Goal: Information Seeking & Learning: Learn about a topic

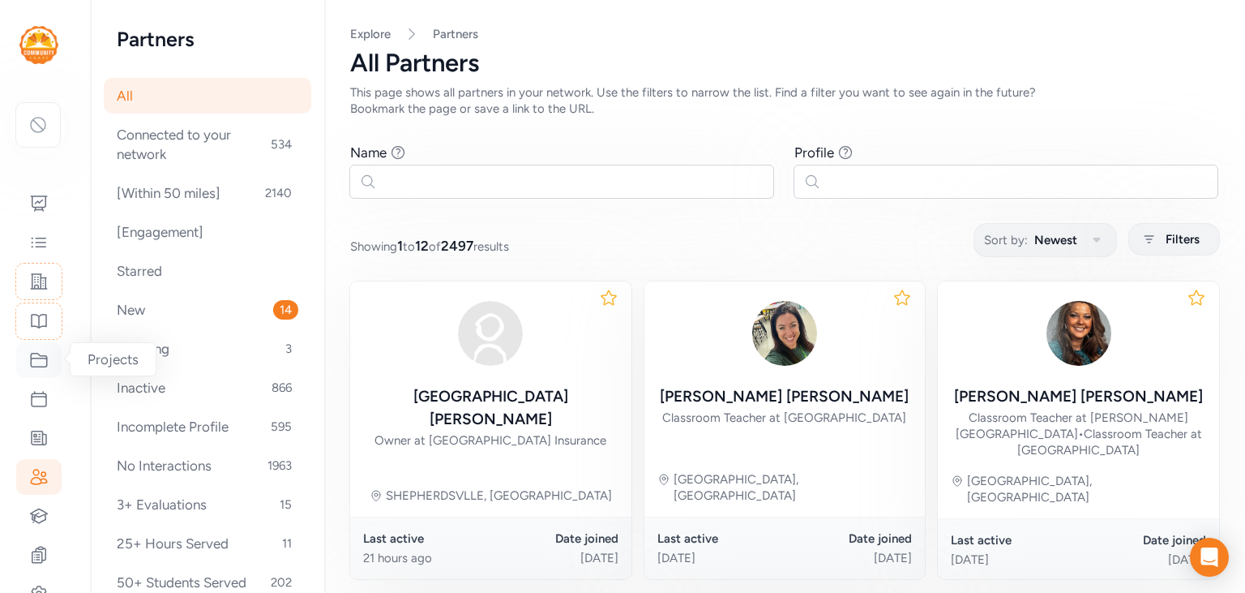
click at [46, 355] on icon at bounding box center [39, 360] width 16 height 14
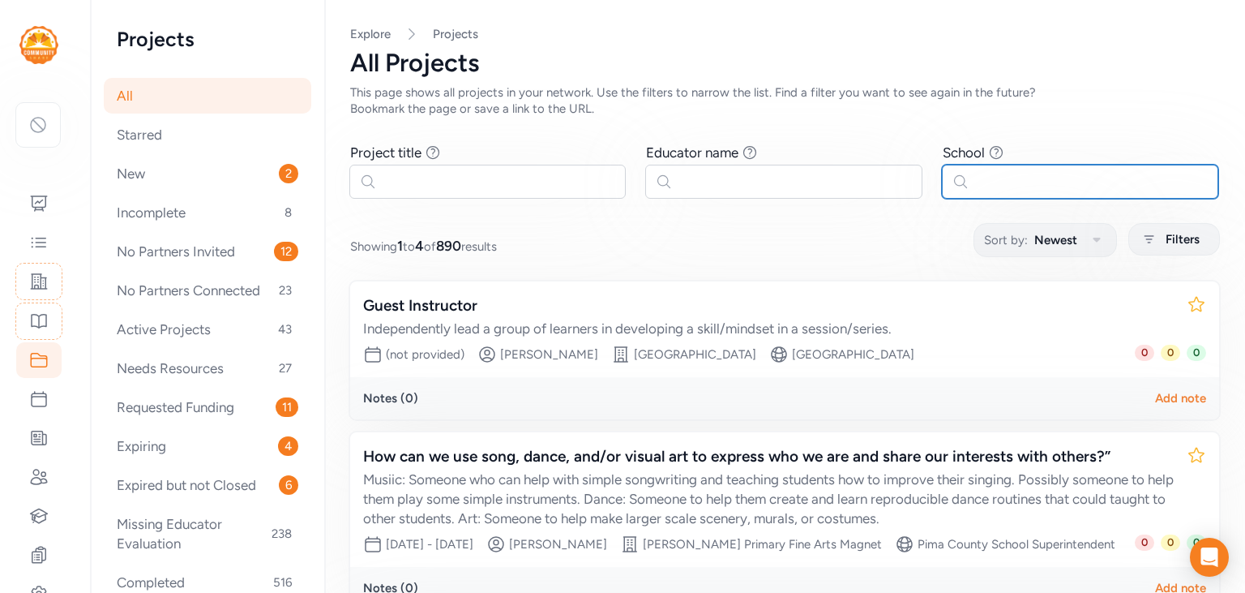
click at [1010, 173] on input "text" at bounding box center [1080, 182] width 276 height 34
type input "old mill"
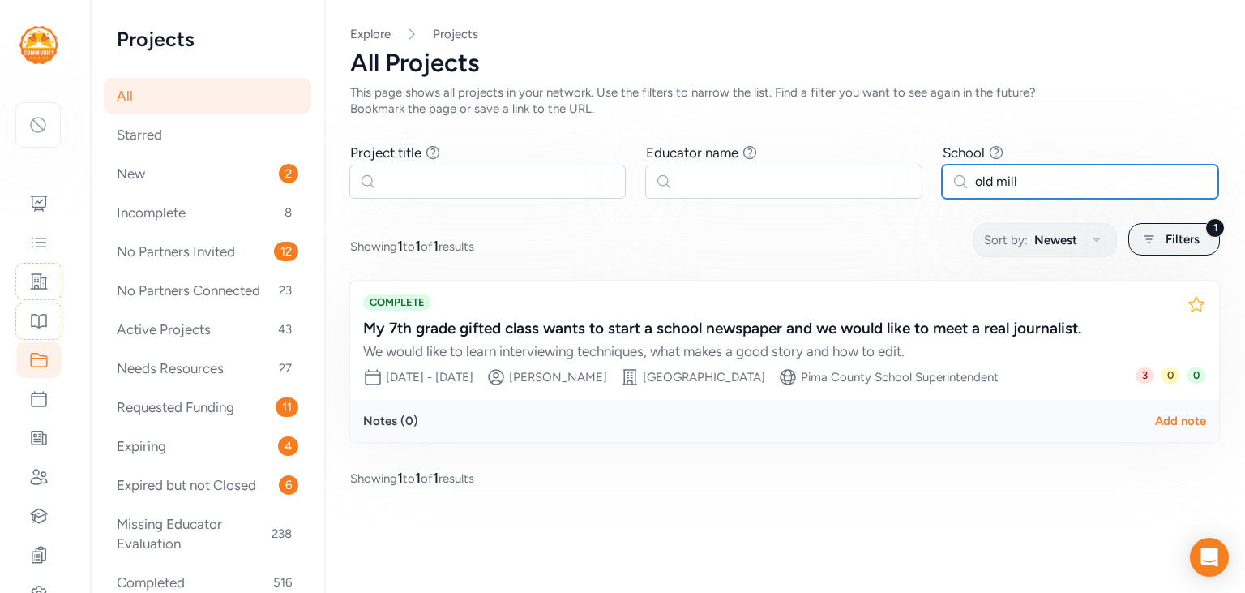
click at [984, 183] on input "old mill" at bounding box center [1080, 182] width 276 height 34
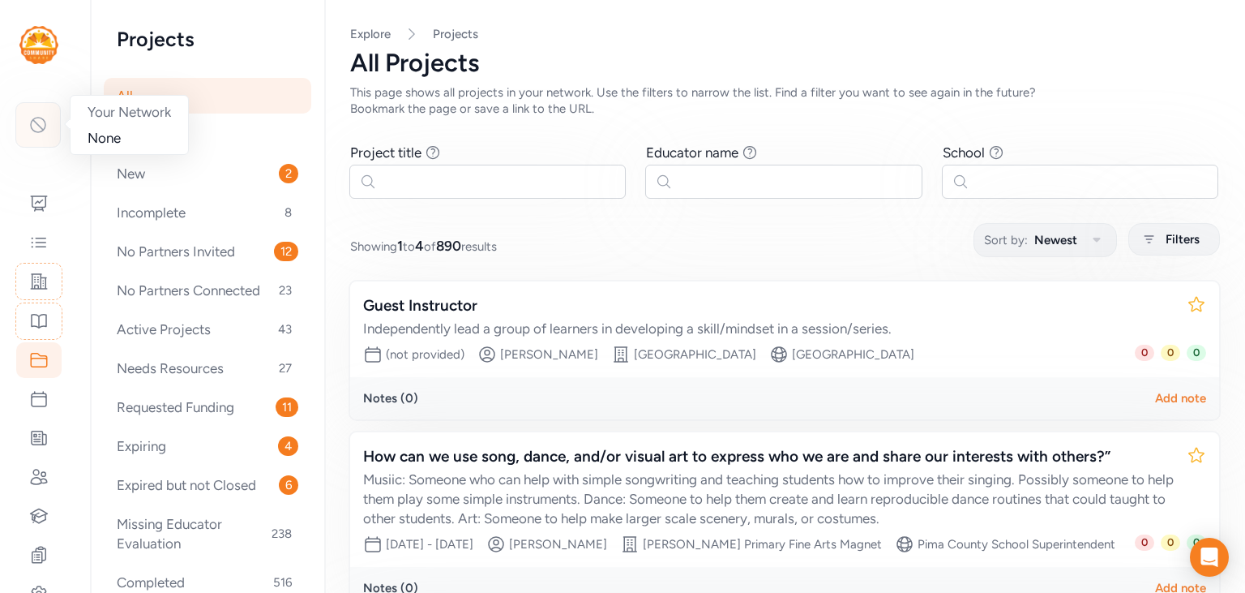
click at [35, 137] on div at bounding box center [37, 124] width 45 height 45
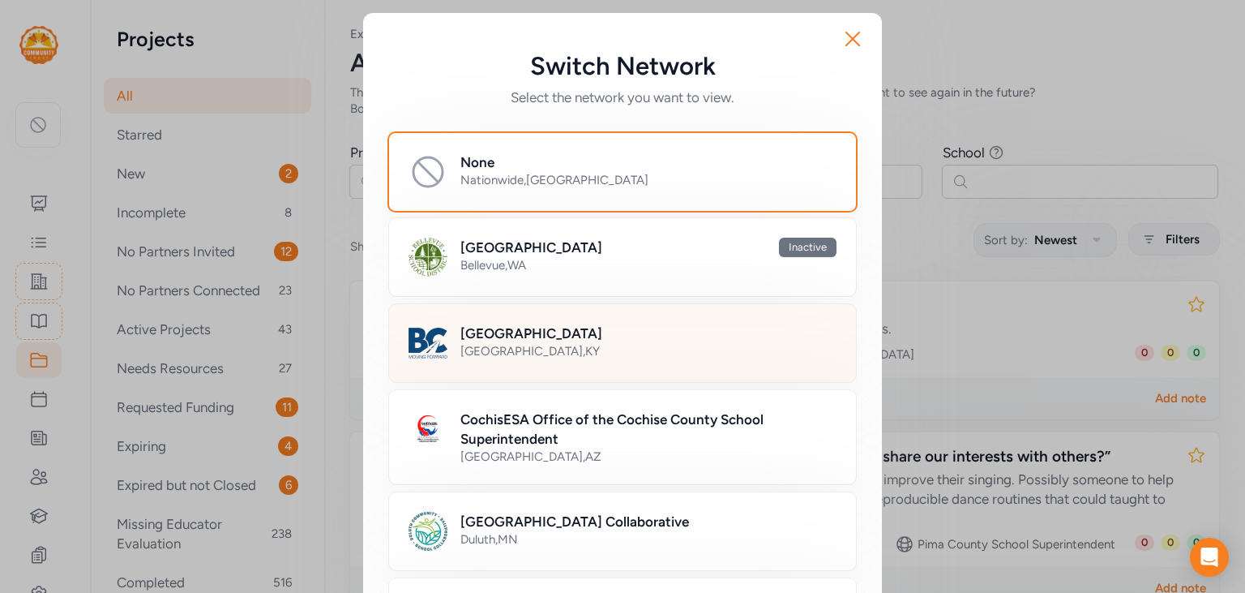
click at [560, 357] on div "[GEOGRAPHIC_DATA] , [GEOGRAPHIC_DATA]" at bounding box center [648, 351] width 376 height 16
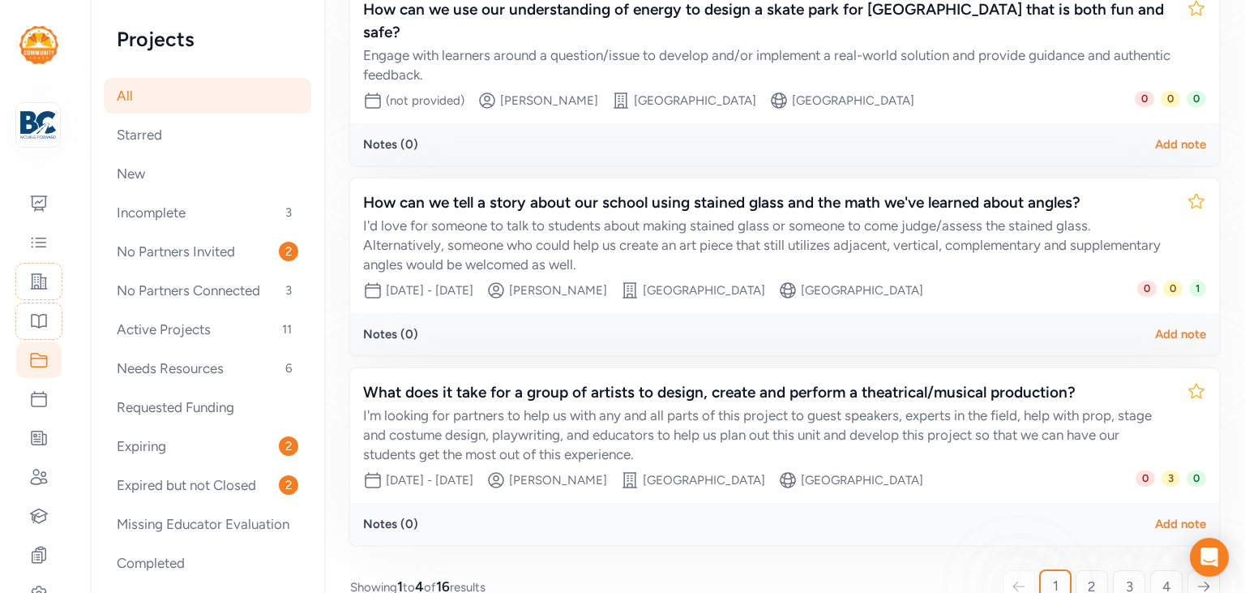
scroll to position [456, 0]
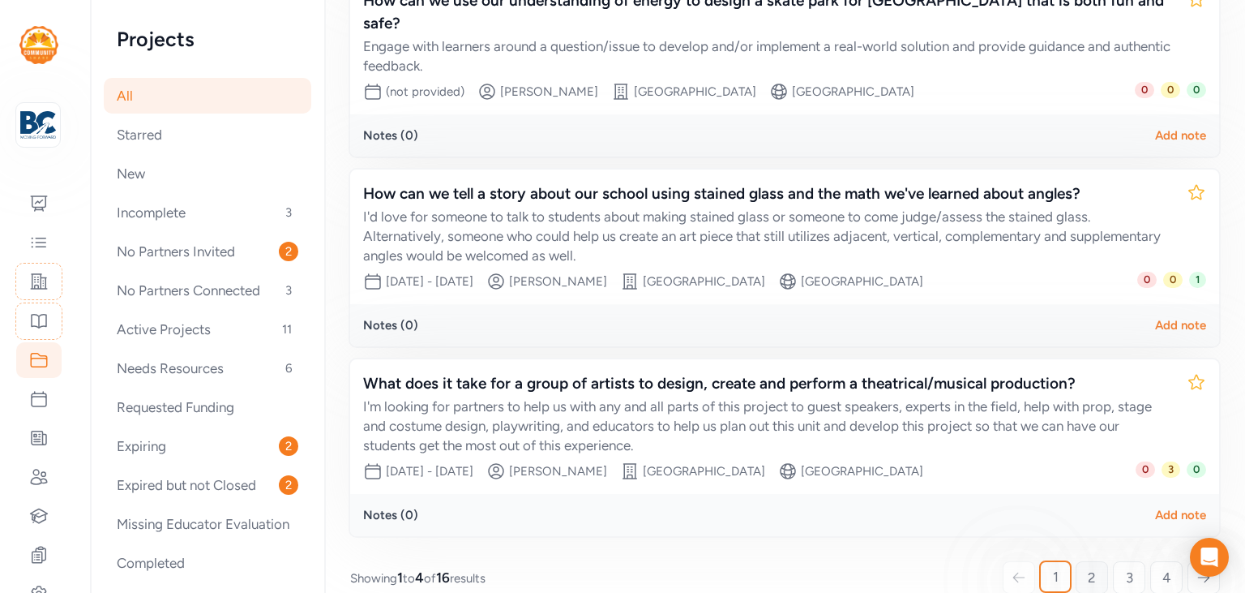
click at [1090, 568] on span "2" at bounding box center [1092, 577] width 8 height 19
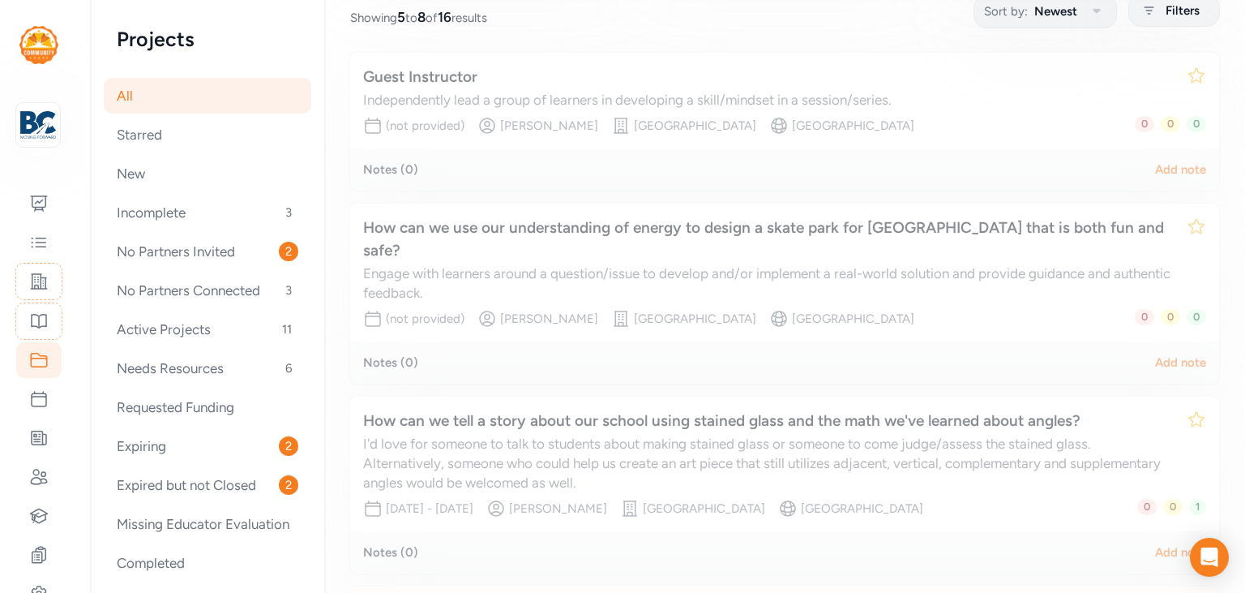
scroll to position [224, 0]
